Goal: Find specific page/section: Find specific page/section

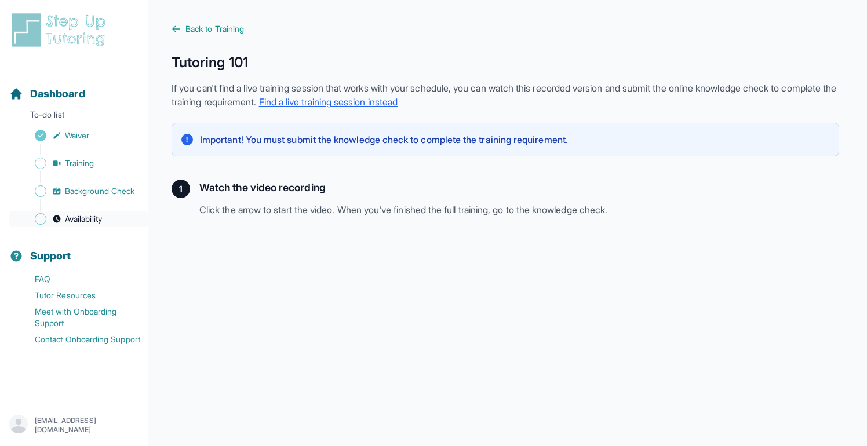
click at [82, 213] on span "Availability" at bounding box center [83, 219] width 37 height 12
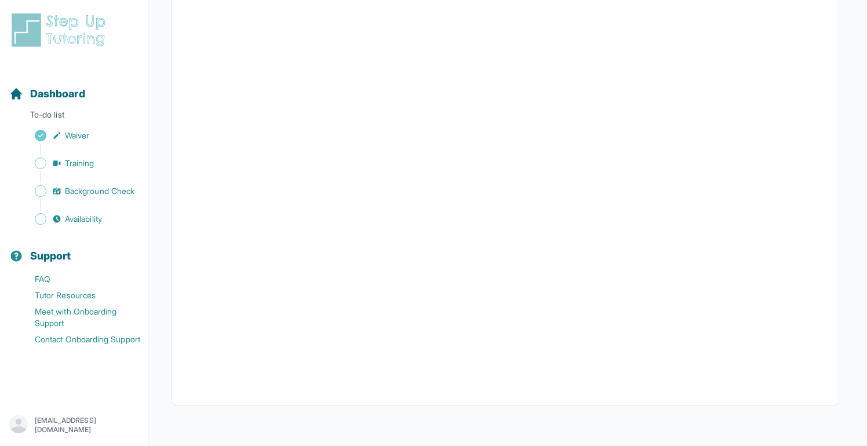
scroll to position [219, 0]
click at [93, 190] on span "Background Check" at bounding box center [100, 192] width 70 height 12
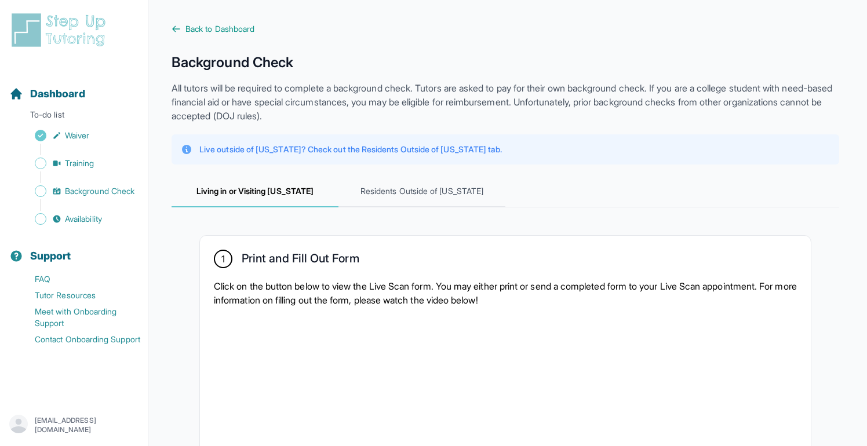
click at [231, 67] on h1 "Background Check" at bounding box center [506, 62] width 668 height 19
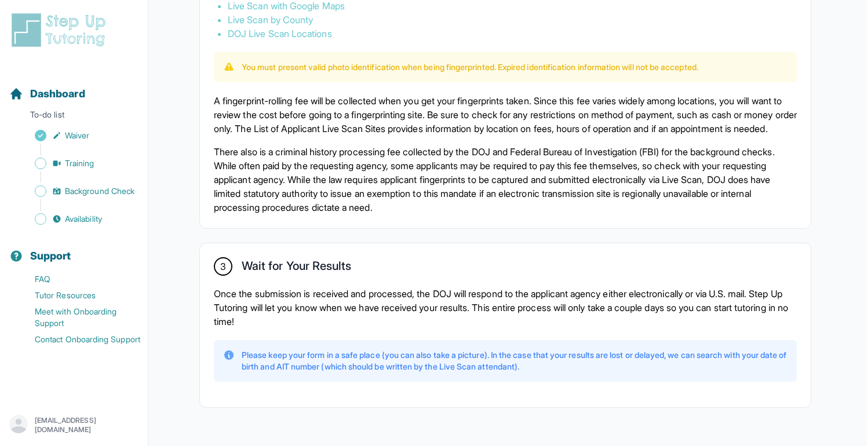
scroll to position [804, 0]
